Goal: Task Accomplishment & Management: Complete application form

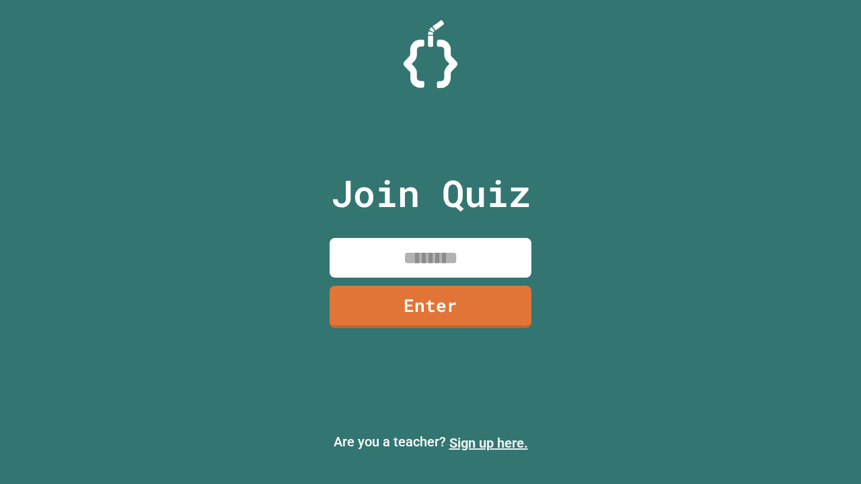
click at [489, 443] on link "Sign up here." at bounding box center [488, 443] width 79 height 16
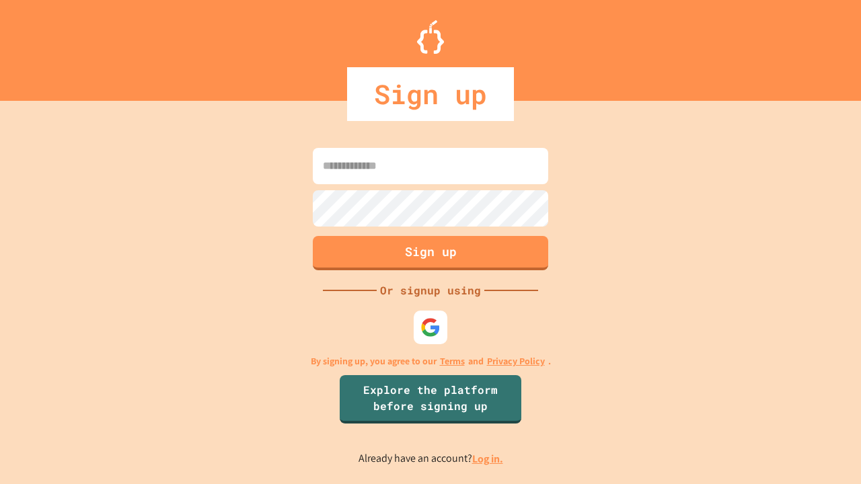
click at [489, 459] on link "Log in." at bounding box center [487, 459] width 31 height 14
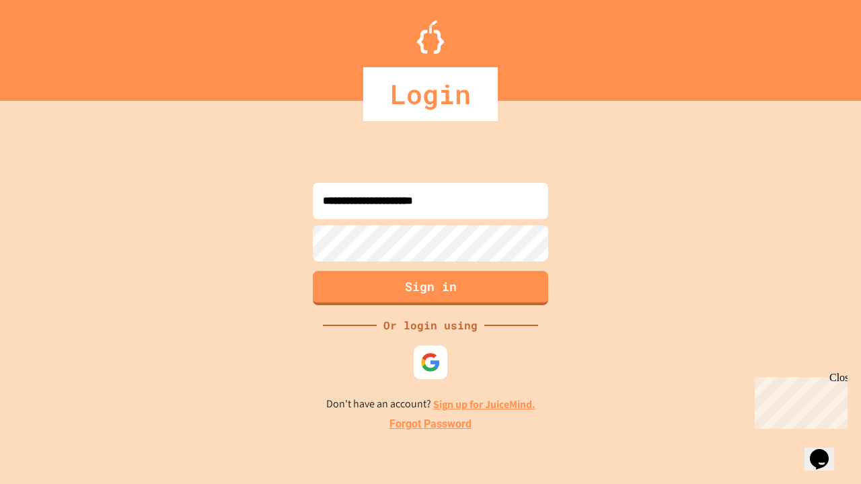
type input "**********"
